Goal: Complete application form

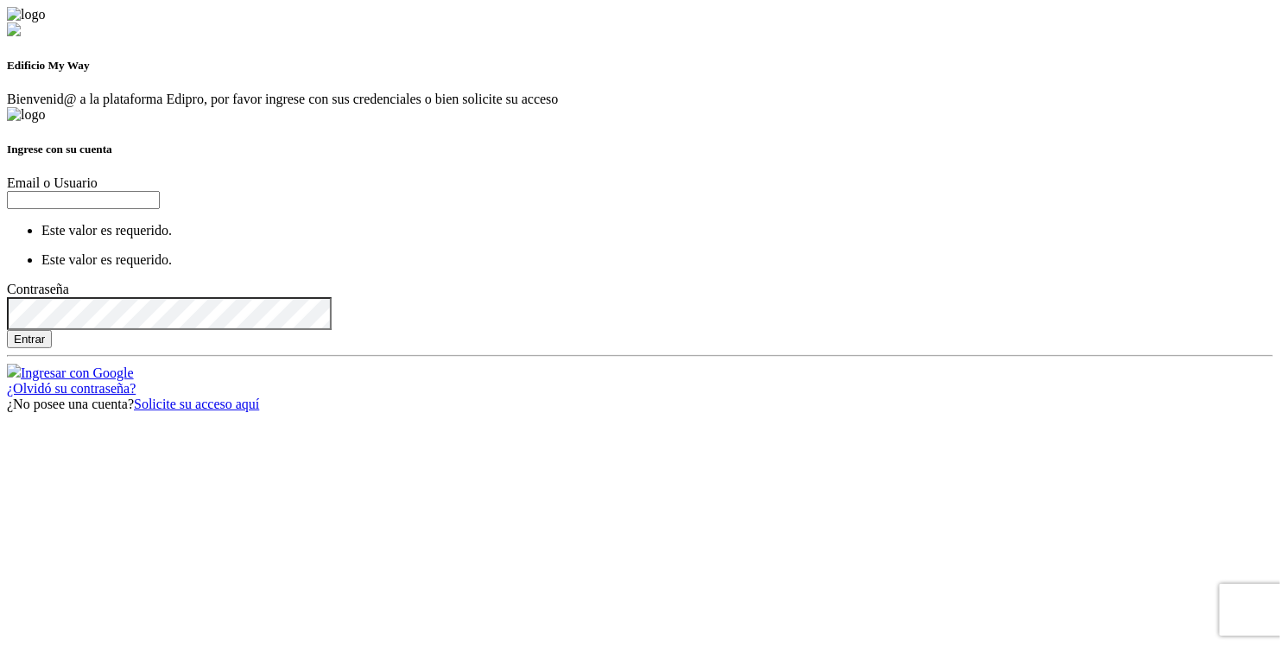
click at [160, 209] on input "text" at bounding box center [83, 200] width 153 height 18
type input "[EMAIL_ADDRESS][DOMAIN_NAME]"
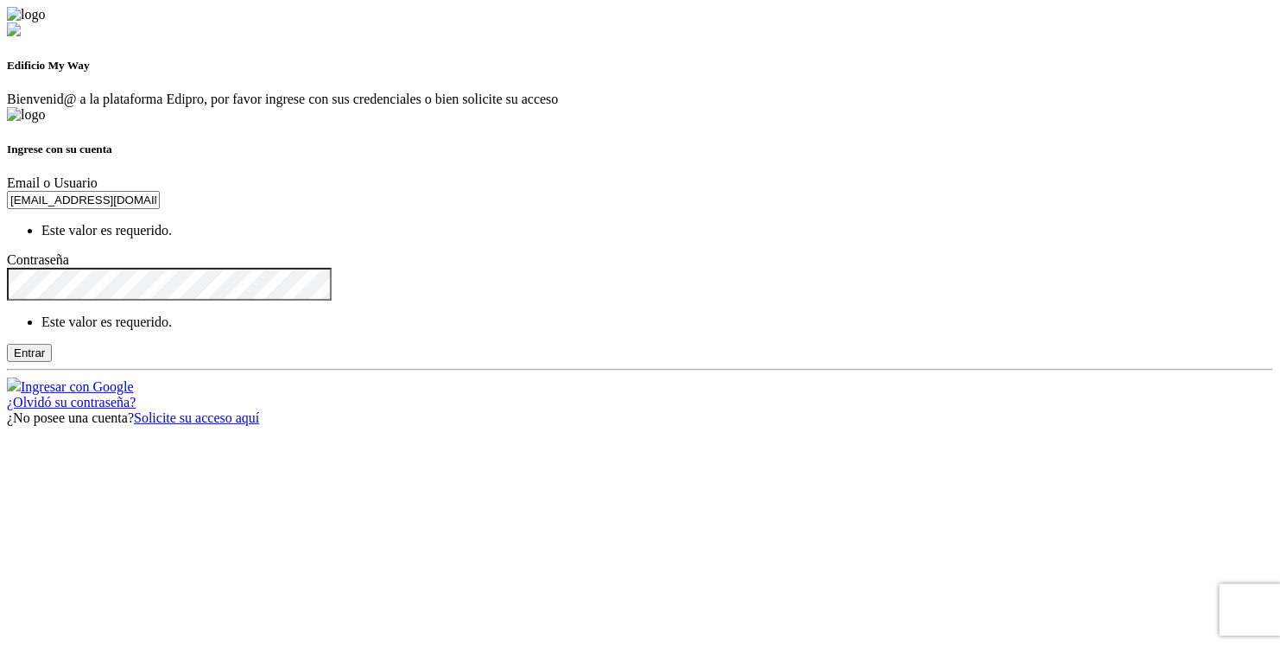
click at [672, 314] on div "Este valor es requerido." at bounding box center [640, 299] width 1266 height 62
click at [160, 207] on input "[EMAIL_ADDRESS][DOMAIN_NAME]" at bounding box center [83, 200] width 153 height 18
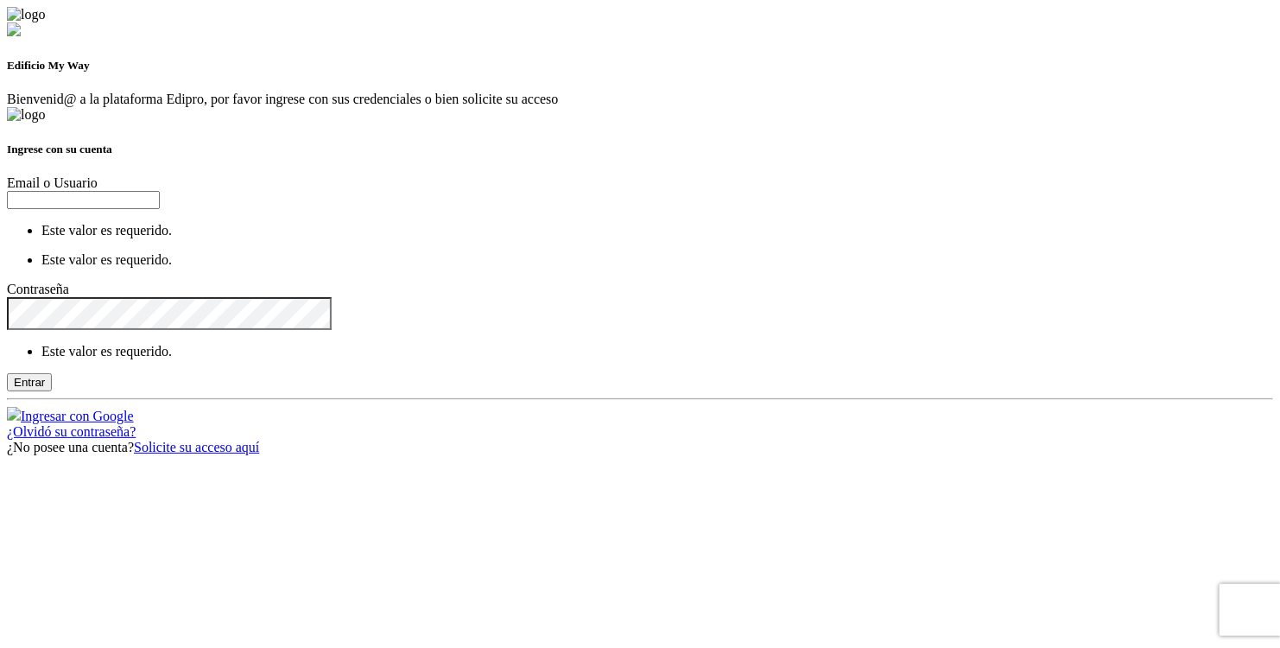
click at [160, 209] on input "text" at bounding box center [83, 200] width 153 height 18
click at [396, 107] on div "Edificio My Way Bienvenid@ a la plataforma Edipro, por favor ingrese con sus cr…" at bounding box center [640, 57] width 1266 height 100
